Goal: Navigation & Orientation: Go to known website

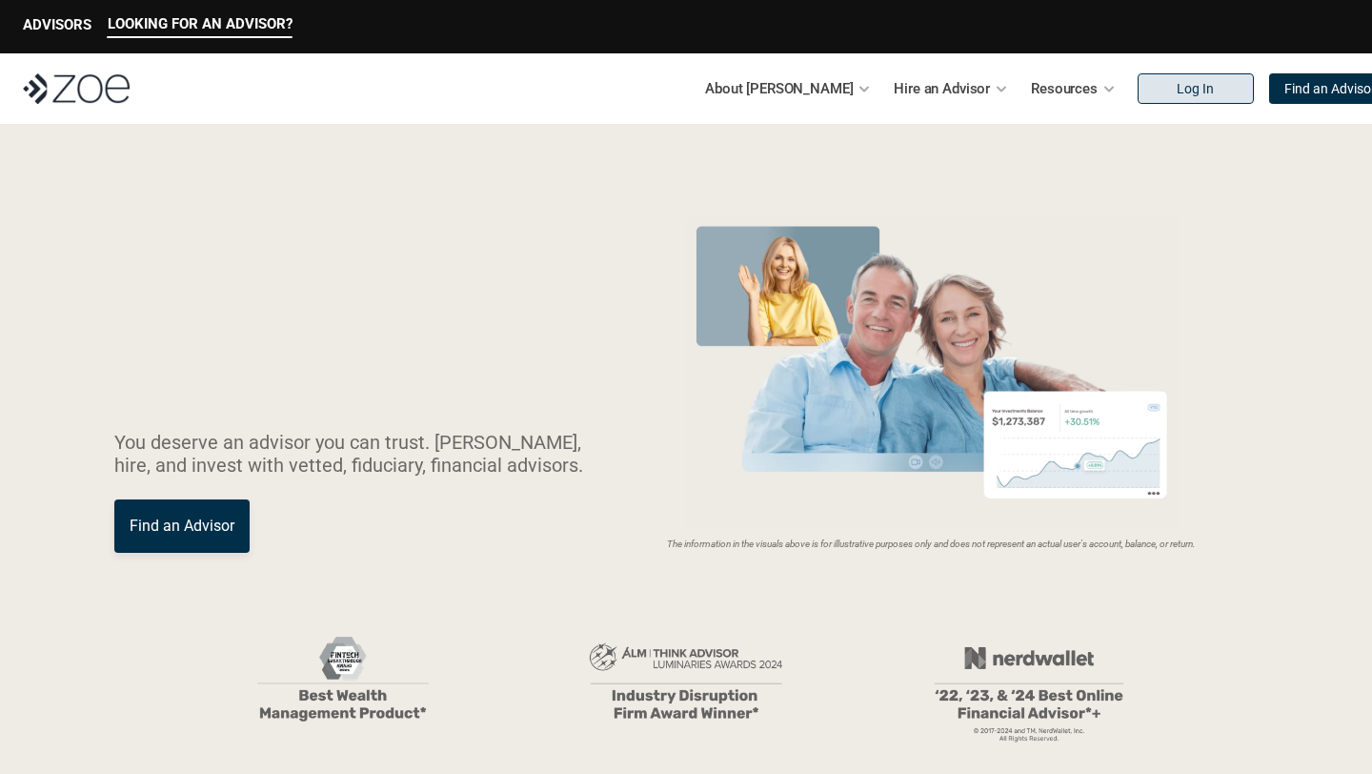
click at [1138, 84] on link "Log In" at bounding box center [1196, 88] width 116 height 30
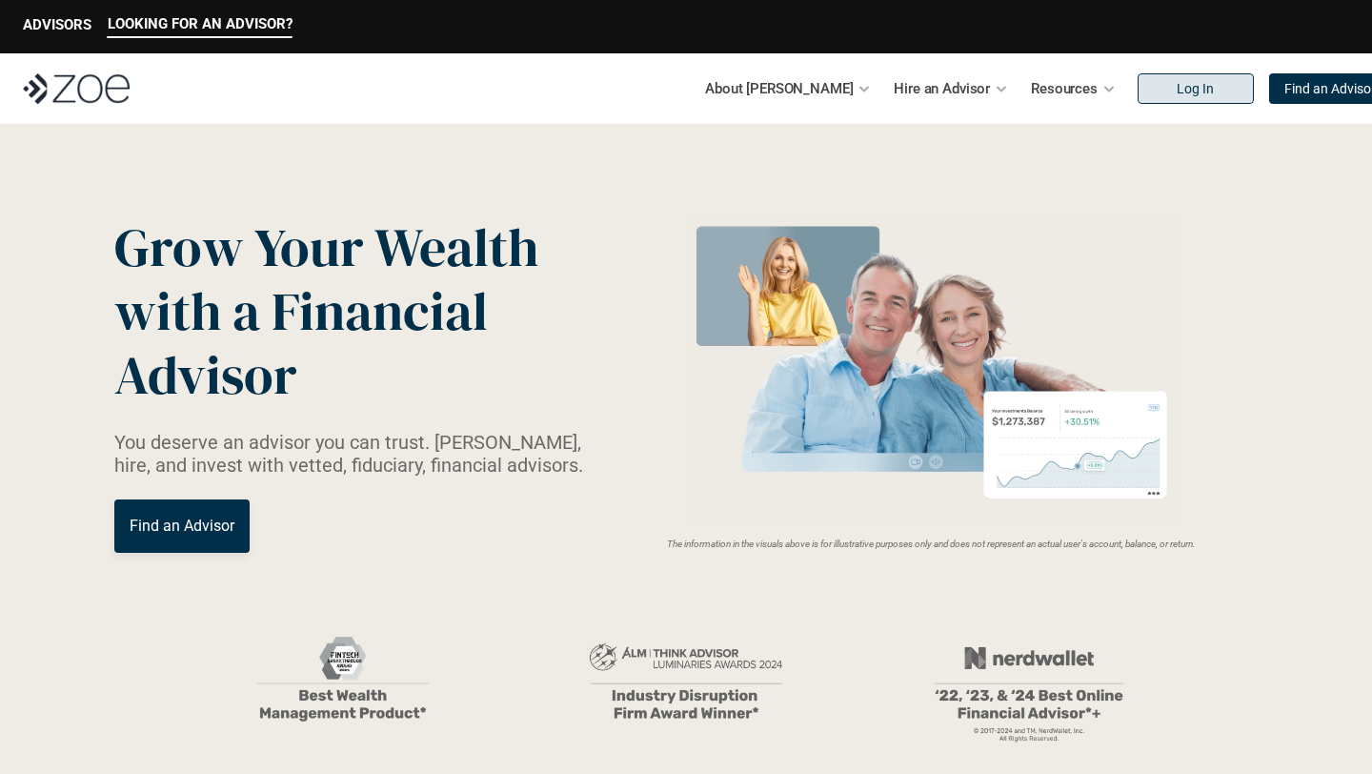
click at [1177, 83] on p "Log In" at bounding box center [1195, 89] width 37 height 16
click at [1176, 80] on link "Log In" at bounding box center [1196, 88] width 116 height 30
